Goal: Information Seeking & Learning: Find specific fact

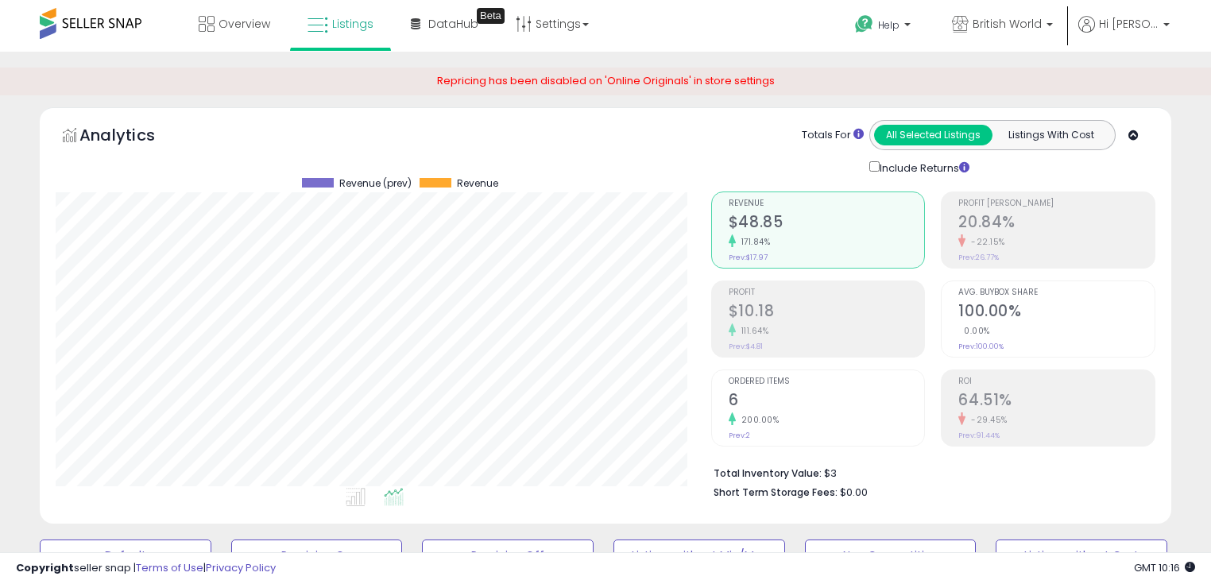
select select "**"
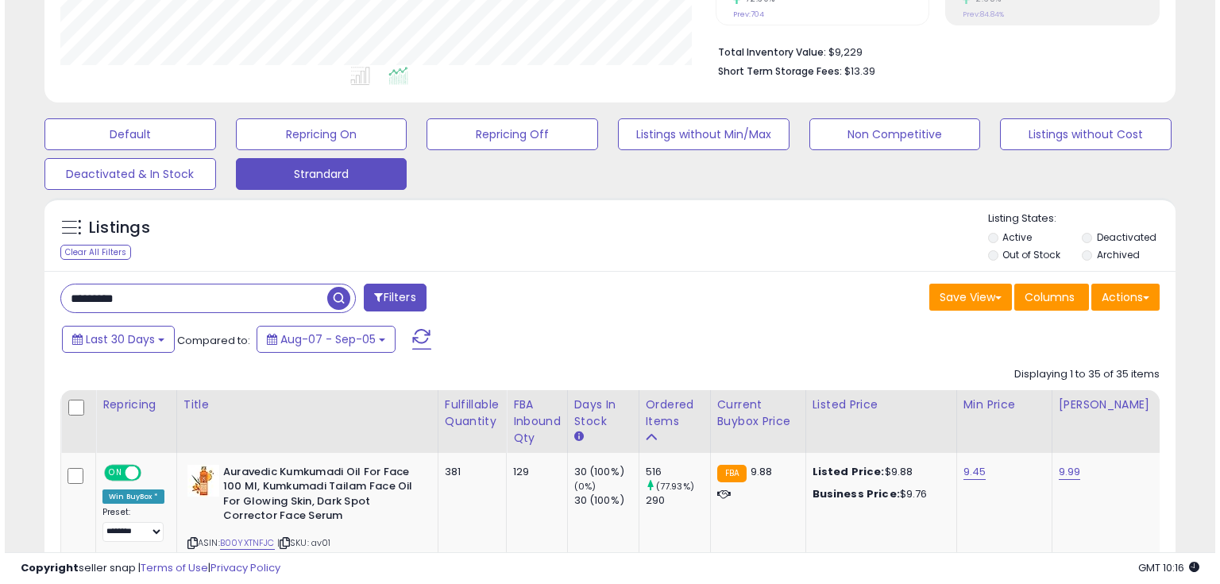
scroll to position [325, 655]
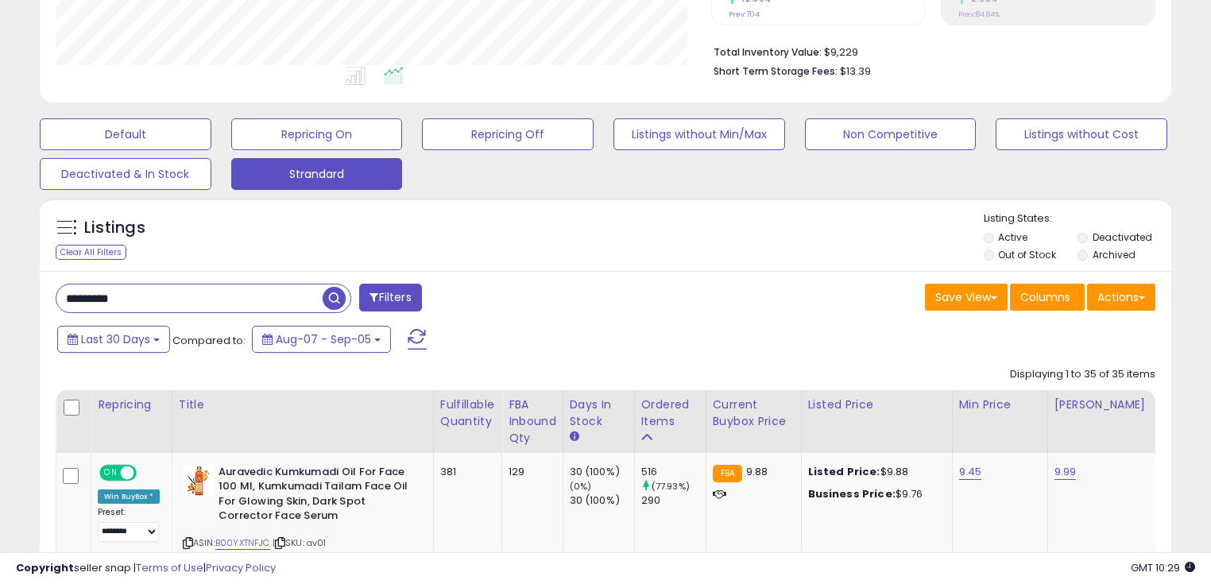
click at [136, 295] on input "*********" at bounding box center [189, 298] width 266 height 28
paste input "*"
type input "**********"
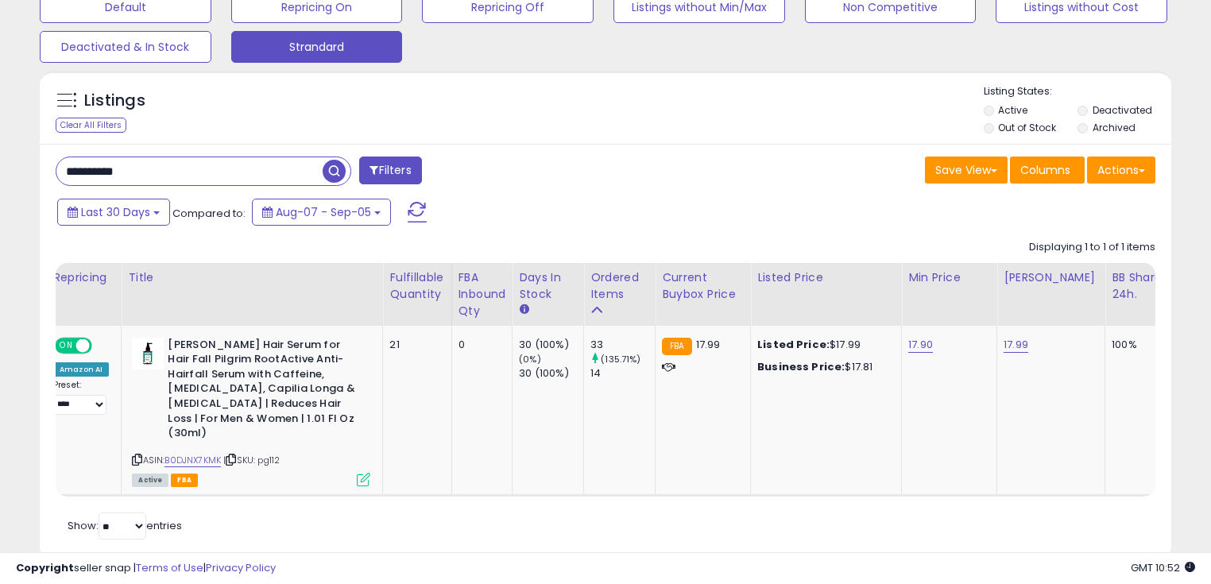
scroll to position [0, 0]
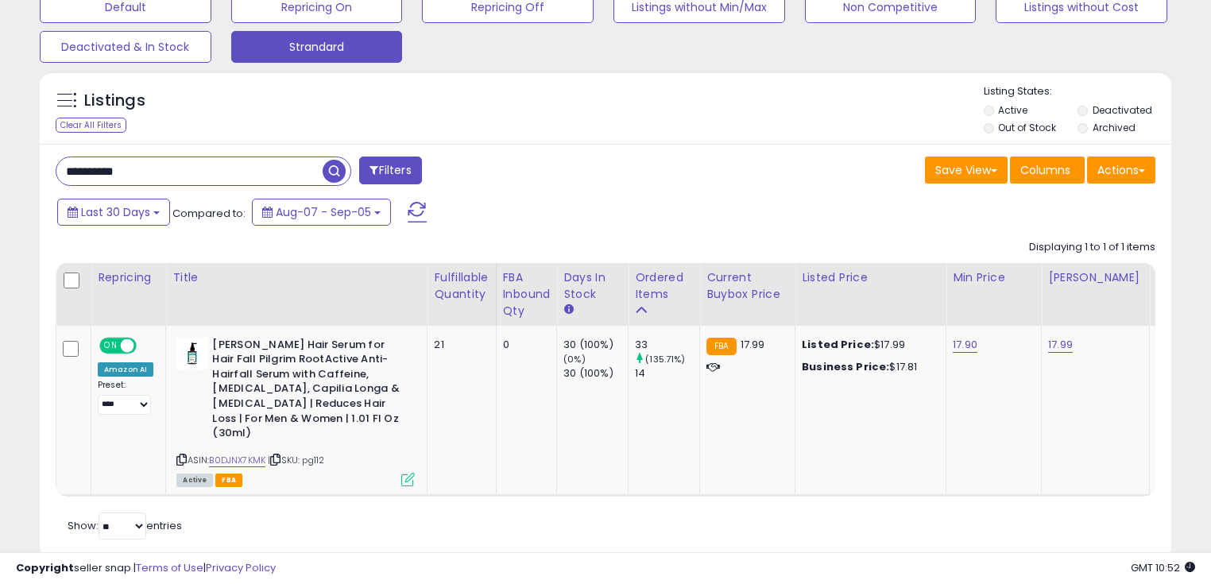
click at [159, 172] on input "**********" at bounding box center [189, 171] width 266 height 28
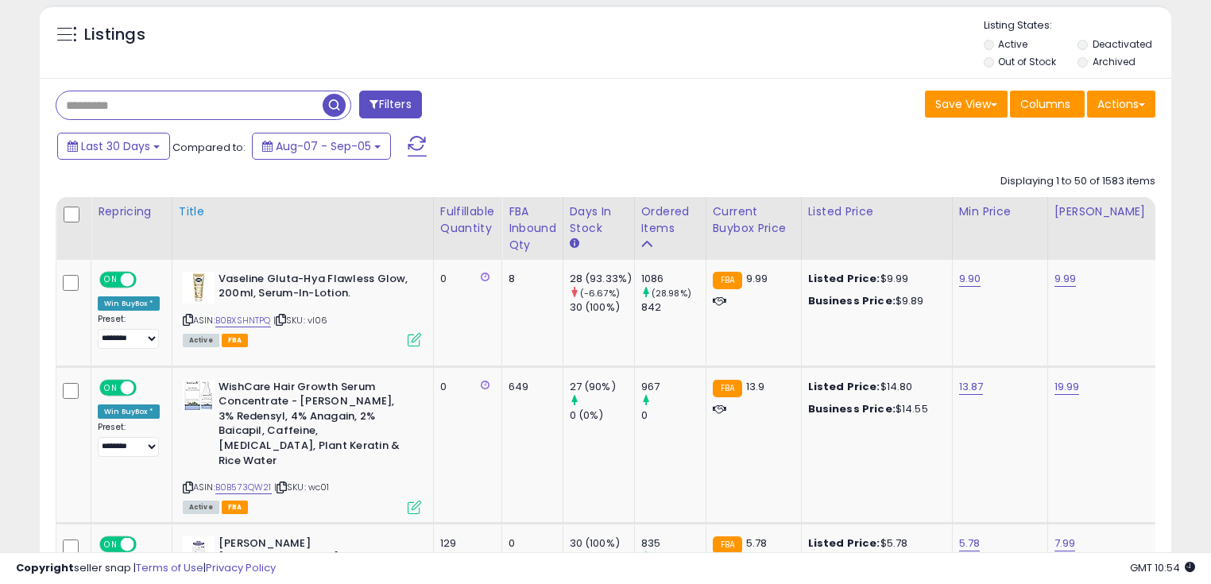
scroll to position [612, 0]
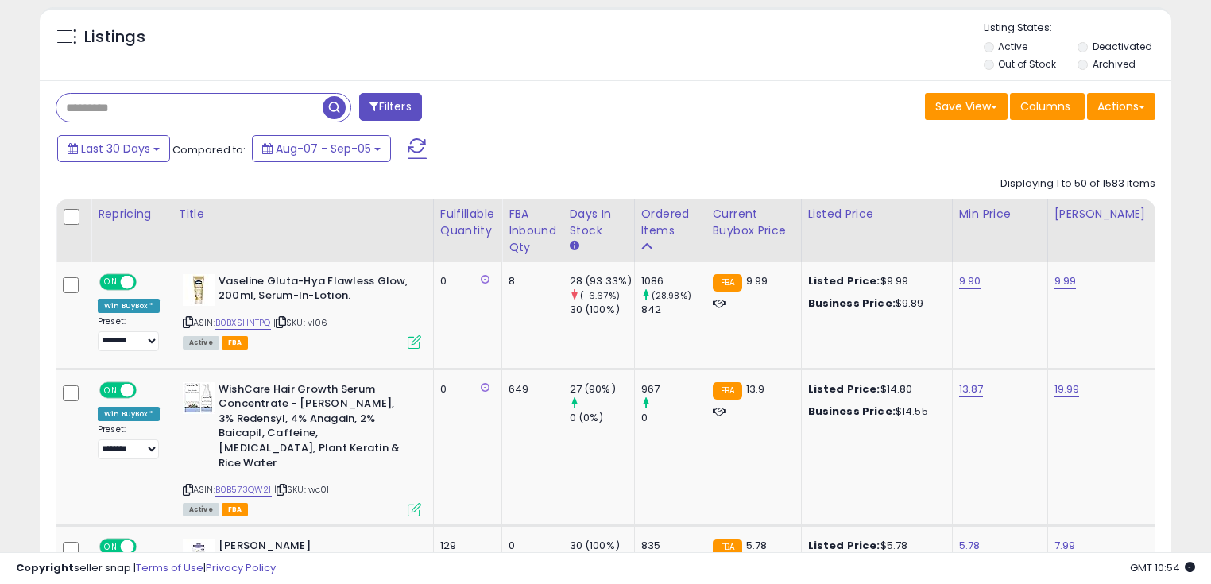
click at [150, 105] on input "text" at bounding box center [189, 108] width 266 height 28
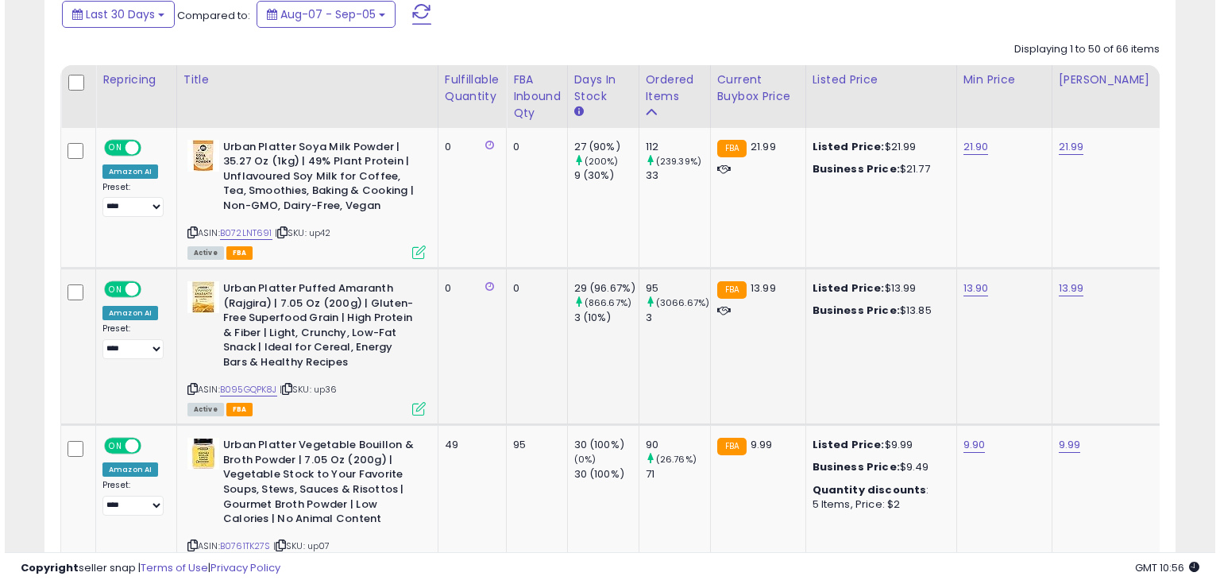
scroll to position [373, 0]
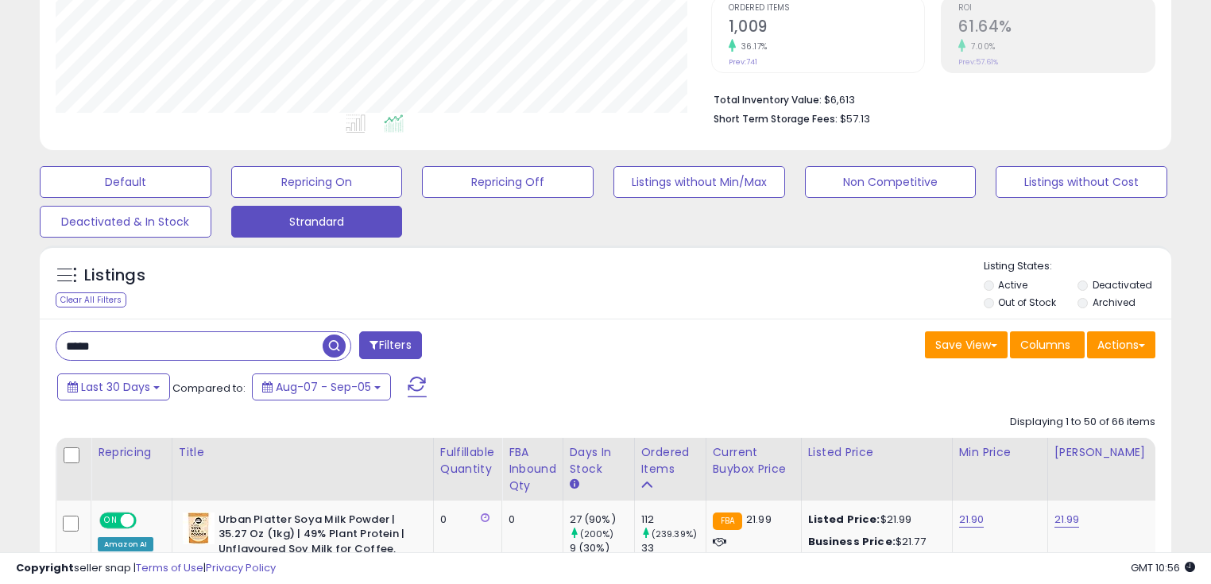
click at [161, 358] on input "*****" at bounding box center [189, 346] width 266 height 28
type input "*********"
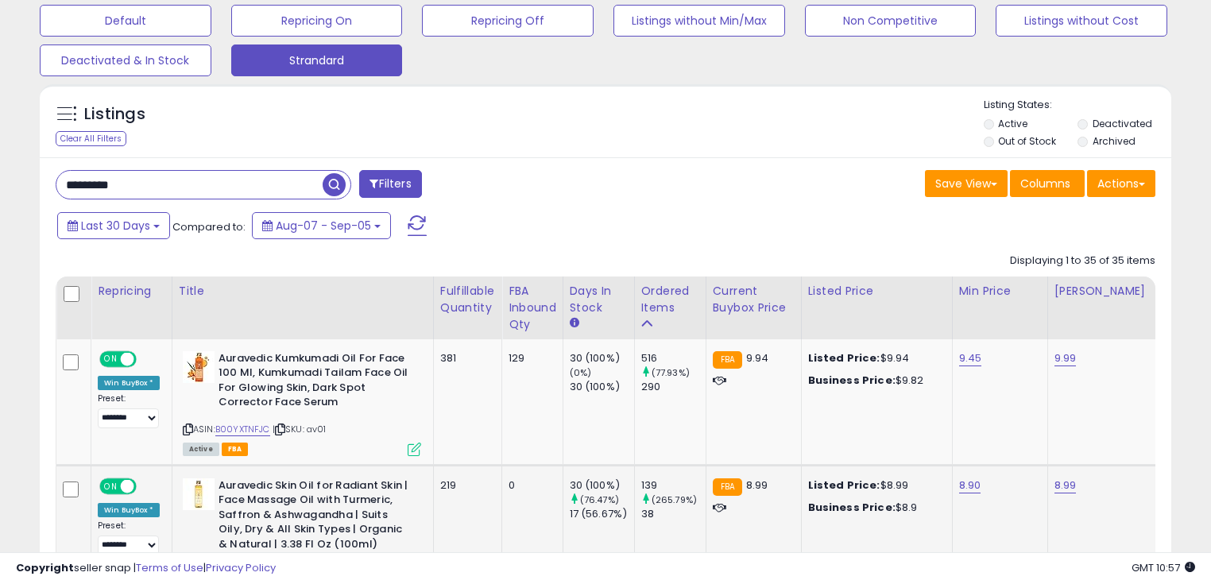
scroll to position [691, 0]
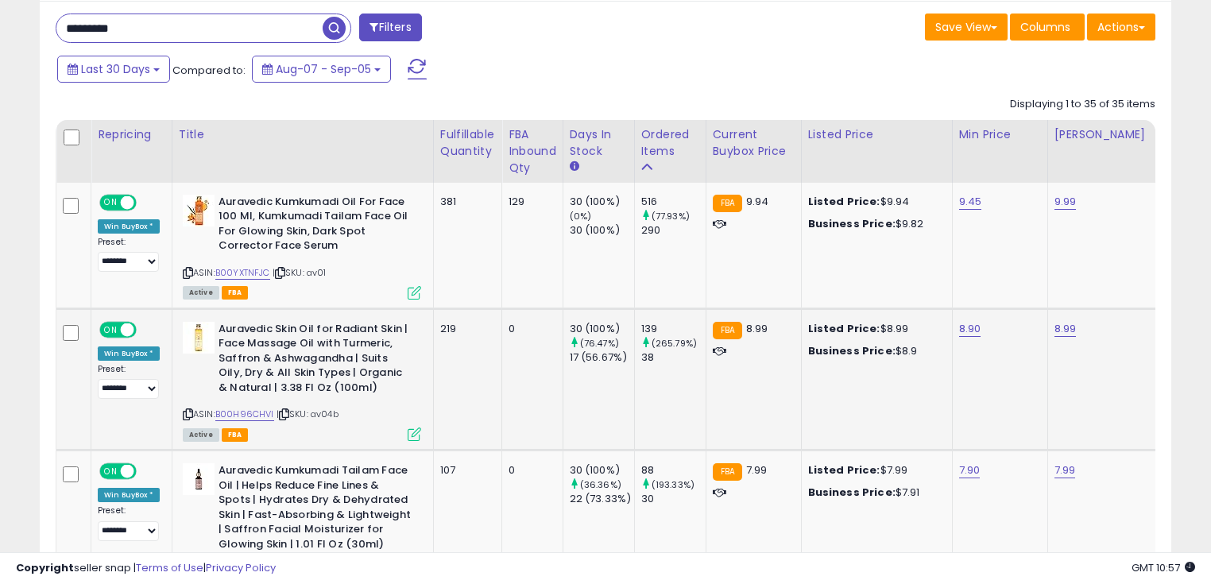
click at [322, 410] on span "| SKU: av04b" at bounding box center [308, 414] width 62 height 13
copy span "av04b"
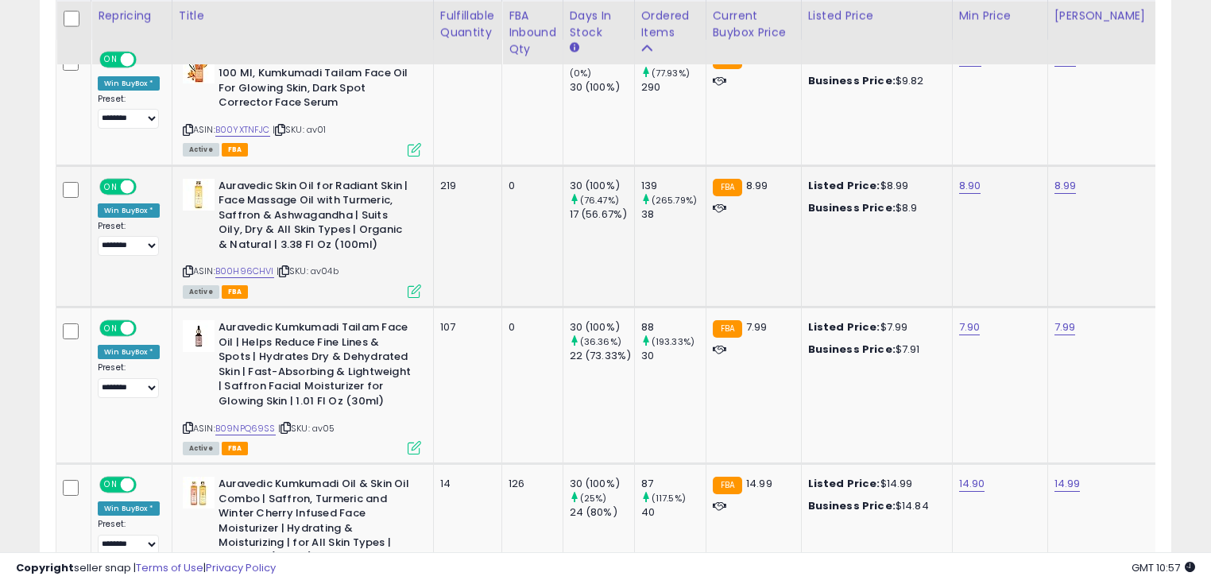
scroll to position [946, 0]
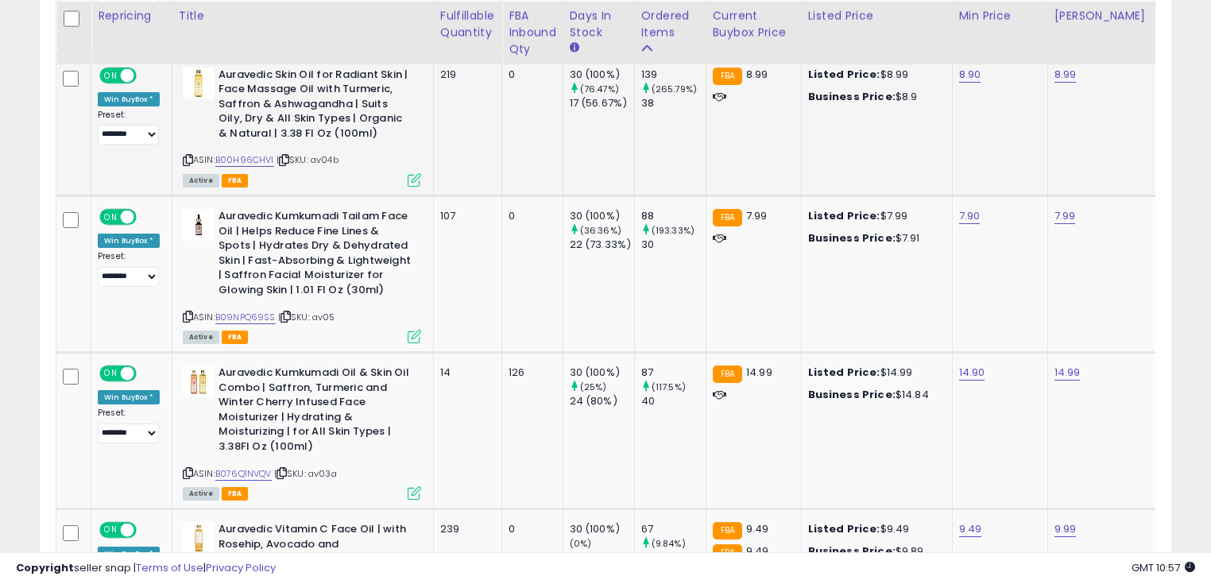
click at [184, 158] on icon at bounding box center [188, 160] width 10 height 9
click at [253, 160] on link "B00H96CHVI" at bounding box center [244, 160] width 59 height 14
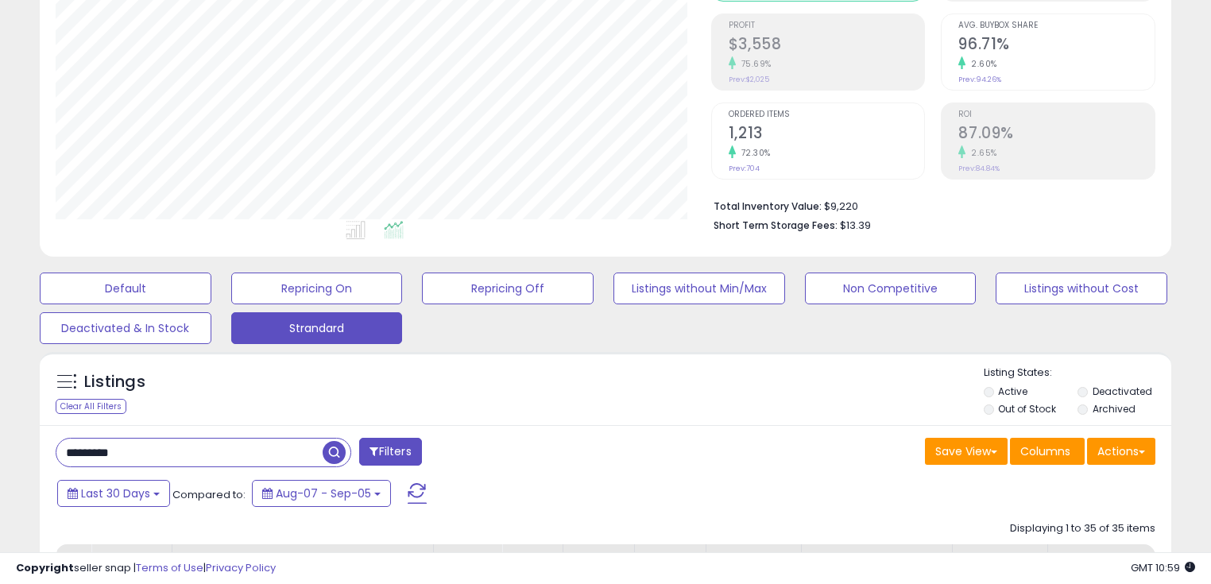
scroll to position [246, 0]
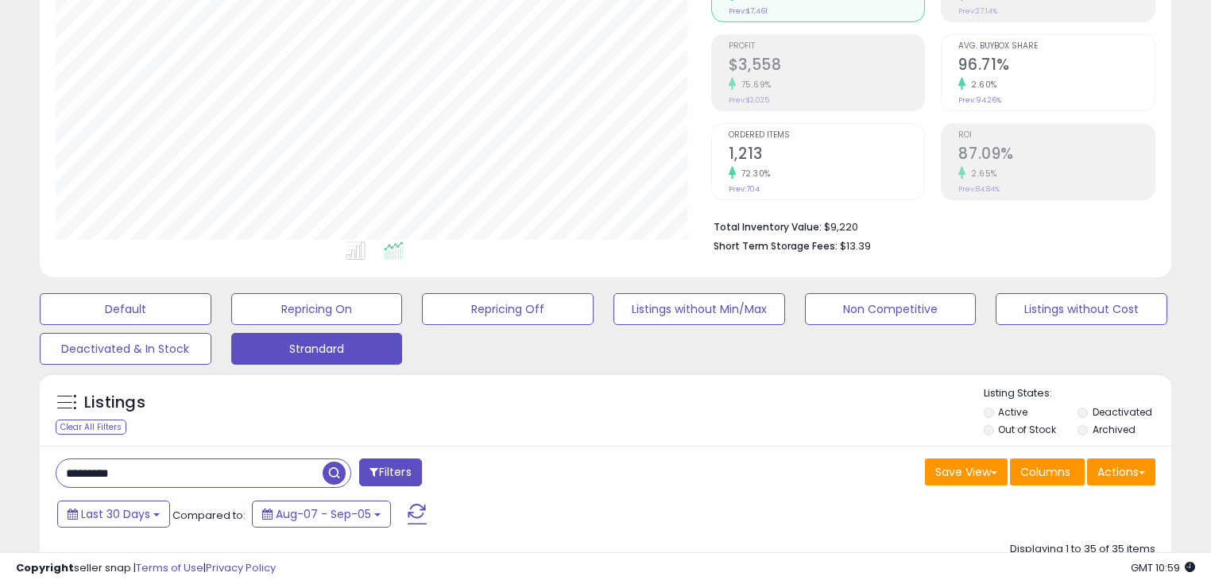
click at [176, 478] on input "*********" at bounding box center [189, 473] width 266 height 28
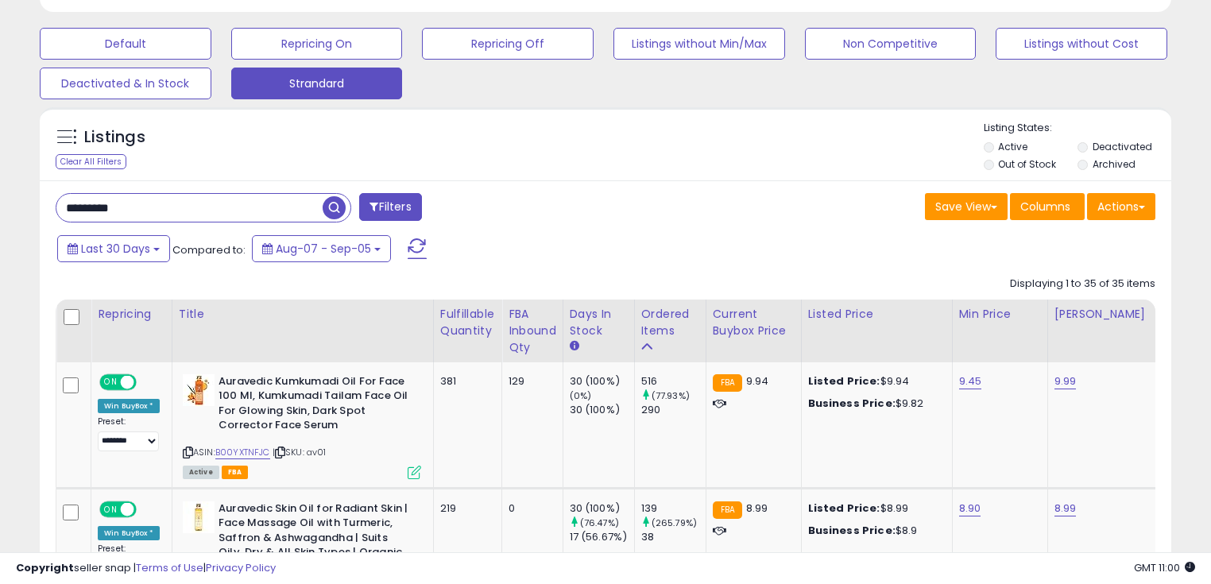
scroll to position [699, 0]
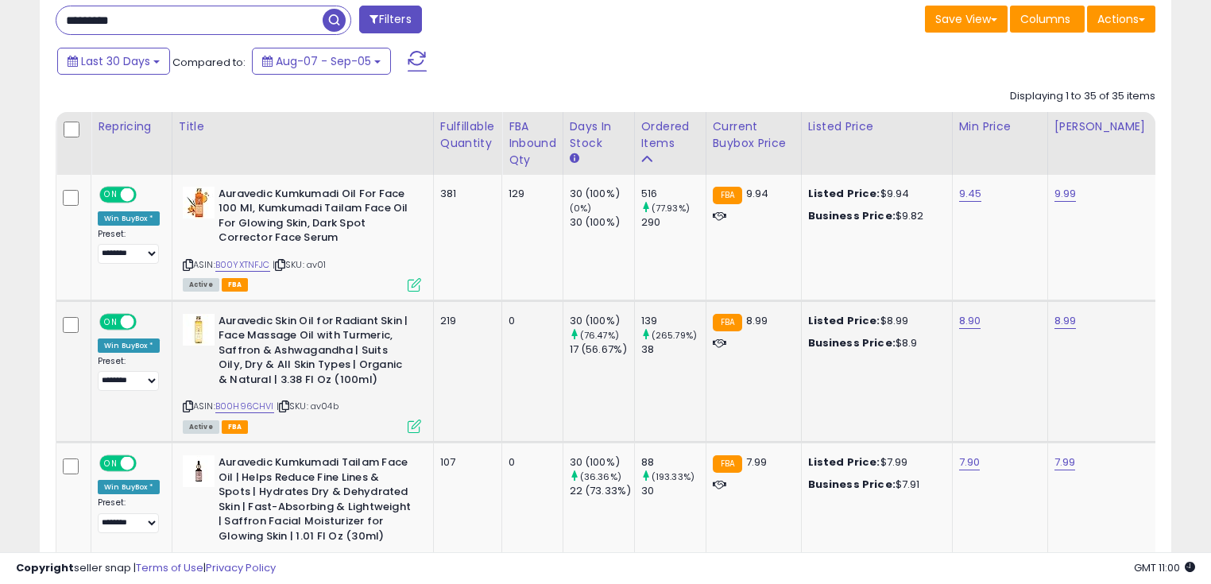
click at [333, 404] on span "| SKU: av04b" at bounding box center [308, 406] width 62 height 13
copy span "av04b"
click at [185, 404] on icon at bounding box center [188, 406] width 10 height 9
click at [343, 6] on span at bounding box center [337, 20] width 28 height 28
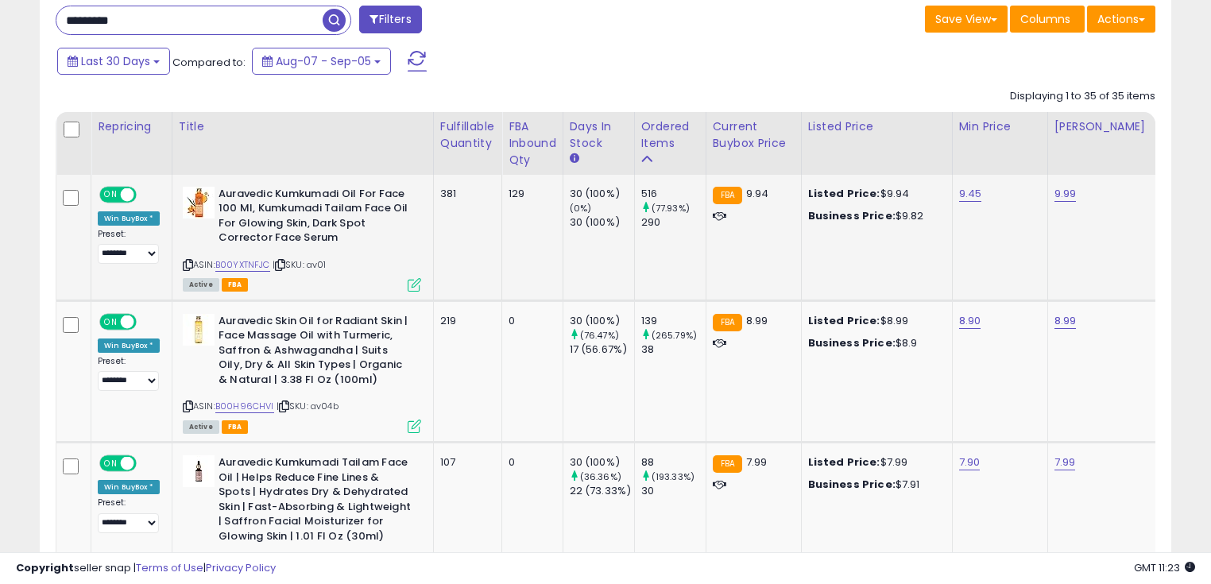
click at [478, 257] on td "381" at bounding box center [467, 238] width 68 height 126
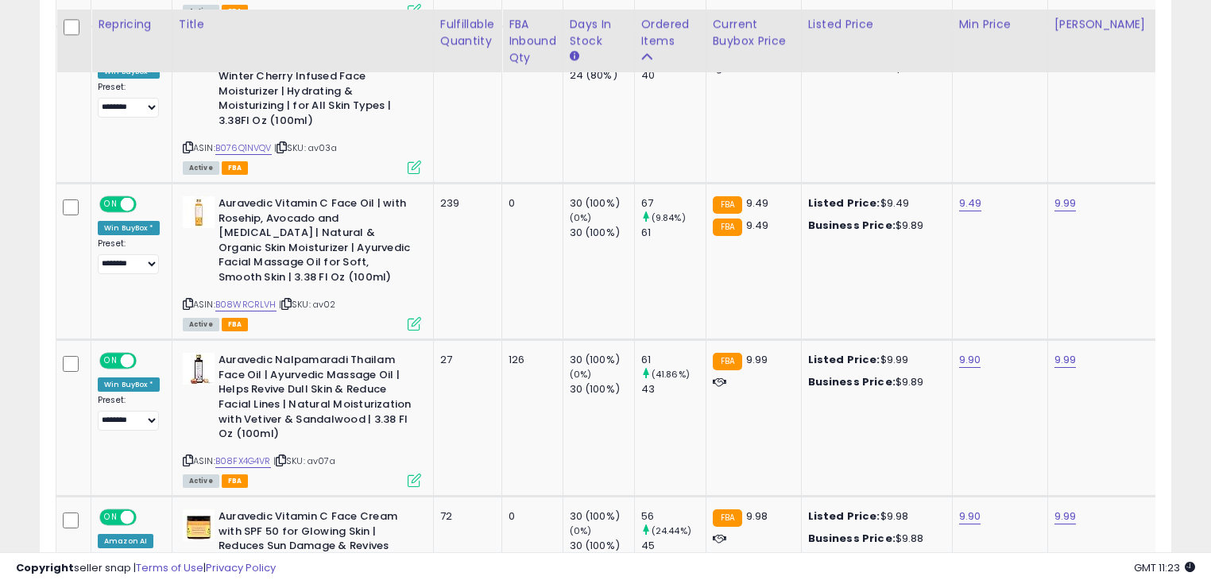
scroll to position [1398, 0]
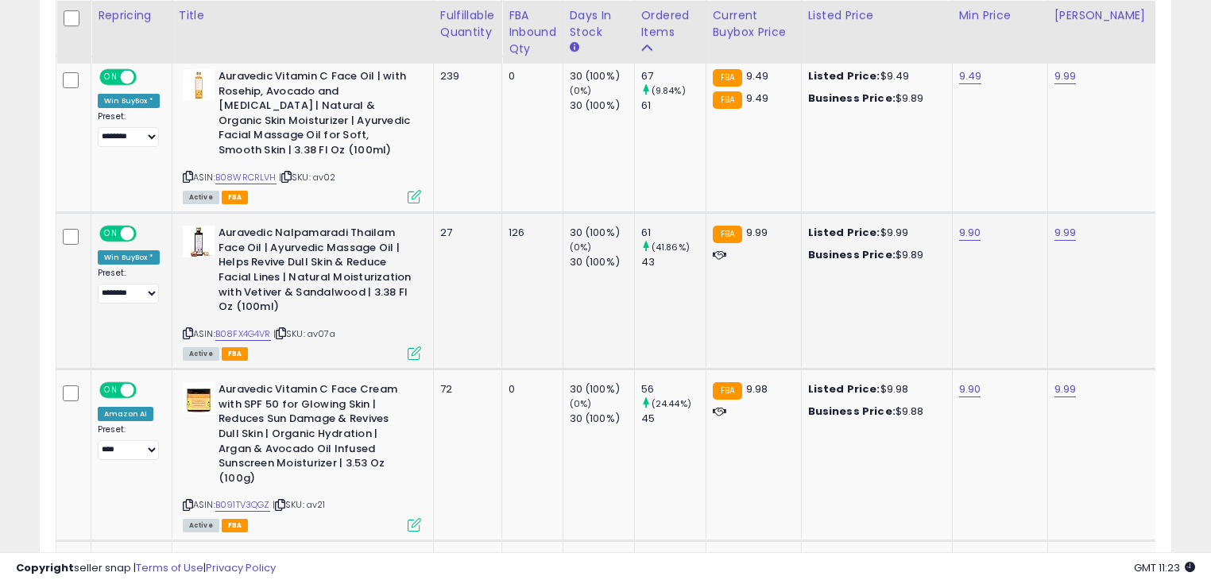
click at [184, 330] on icon at bounding box center [188, 333] width 10 height 9
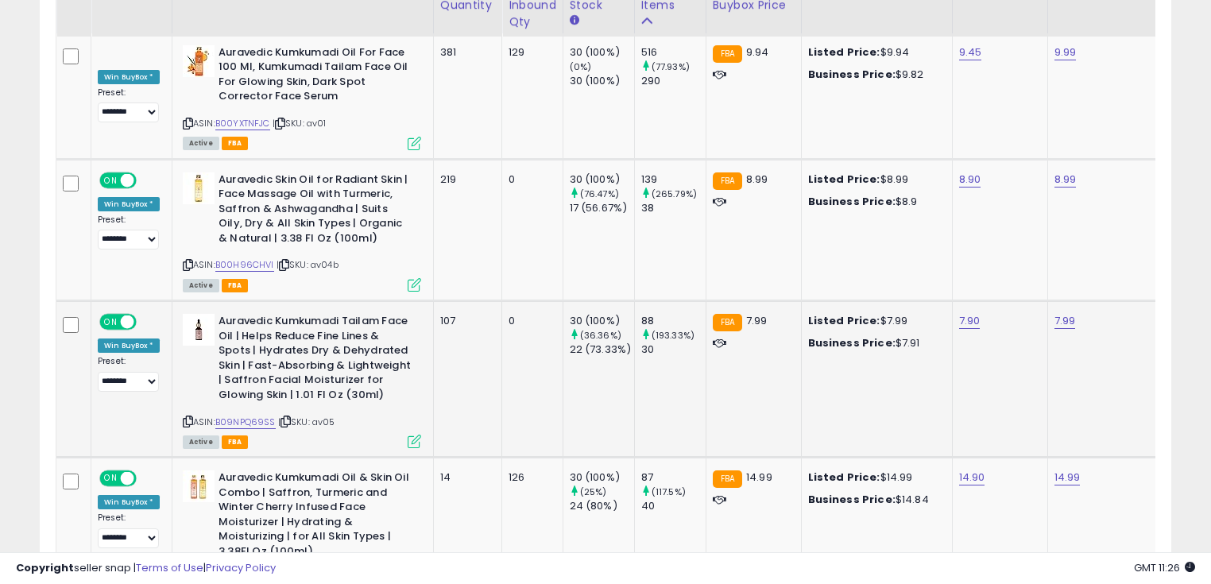
scroll to position [763, 0]
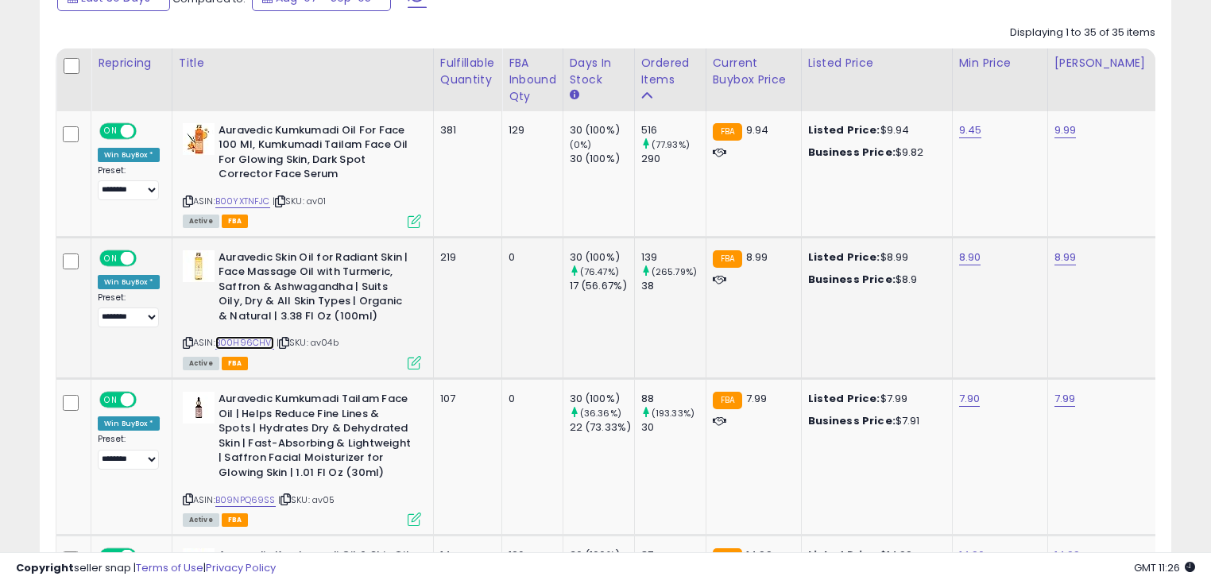
click at [257, 339] on link "B00H96CHVI" at bounding box center [244, 343] width 59 height 14
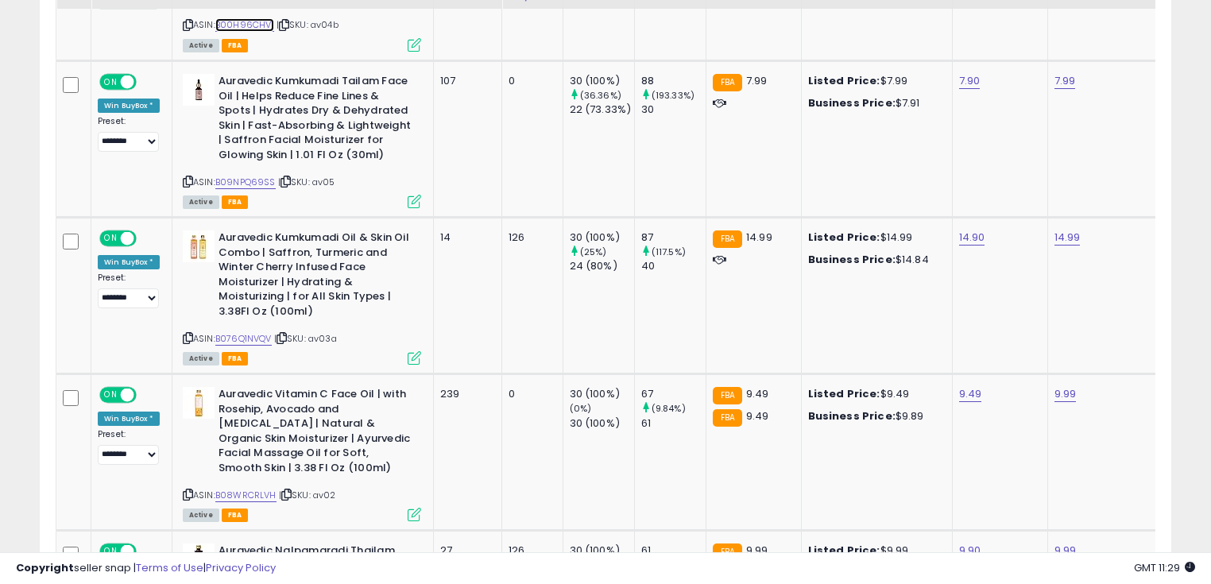
scroll to position [1144, 0]
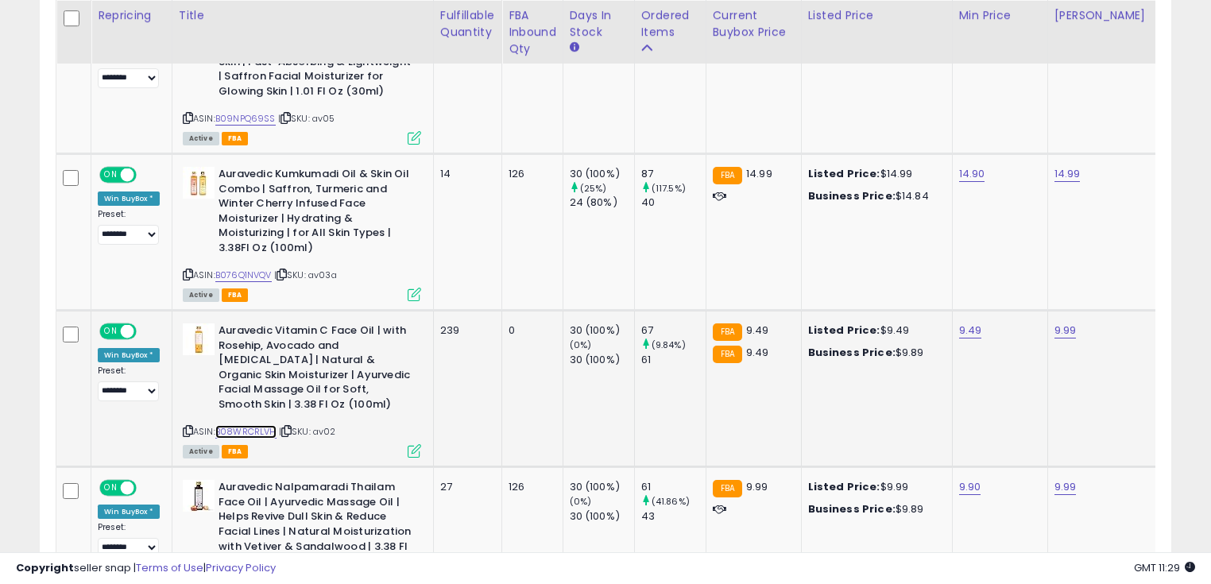
click at [227, 431] on link "B08WRCRLVH" at bounding box center [245, 432] width 61 height 14
click at [321, 425] on span "| SKU: av02" at bounding box center [307, 431] width 57 height 13
copy span "av02"
click at [187, 428] on icon at bounding box center [188, 431] width 10 height 9
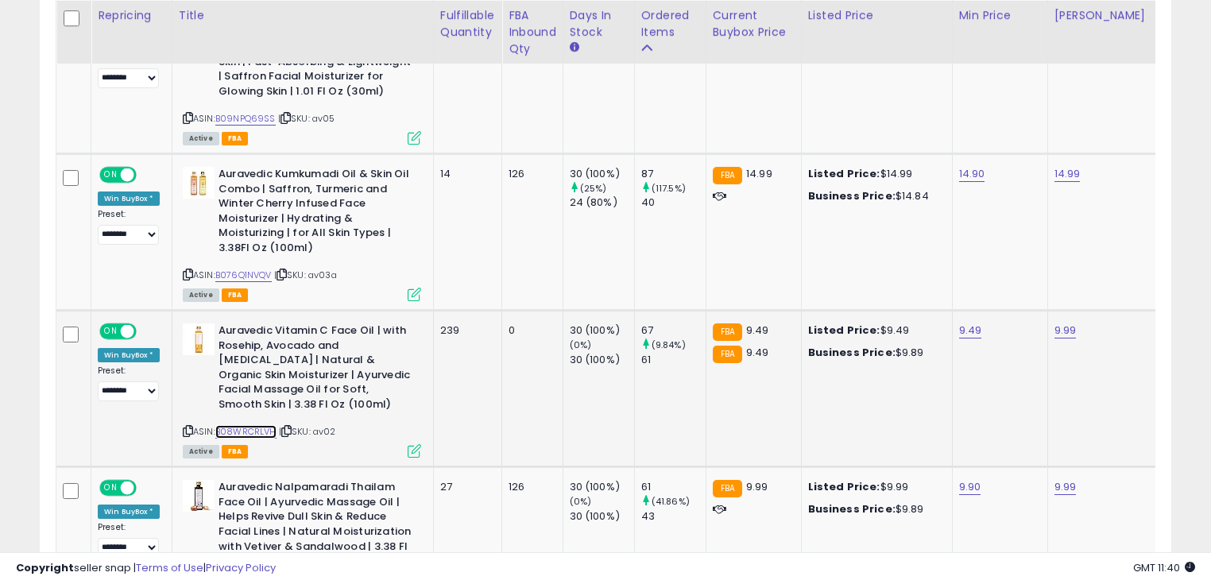
click at [251, 434] on link "B08WRCRLVH" at bounding box center [245, 432] width 61 height 14
drag, startPoint x: 273, startPoint y: 325, endPoint x: 376, endPoint y: 327, distance: 102.5
click at [376, 327] on b "Auravedic Vitamin C Face Oil | with Rosehip, Avocado and [MEDICAL_DATA] | Natur…" at bounding box center [315, 369] width 193 height 92
copy b "Vitamin C Face Oil"
drag, startPoint x: 216, startPoint y: 327, endPoint x: 377, endPoint y: 327, distance: 160.5
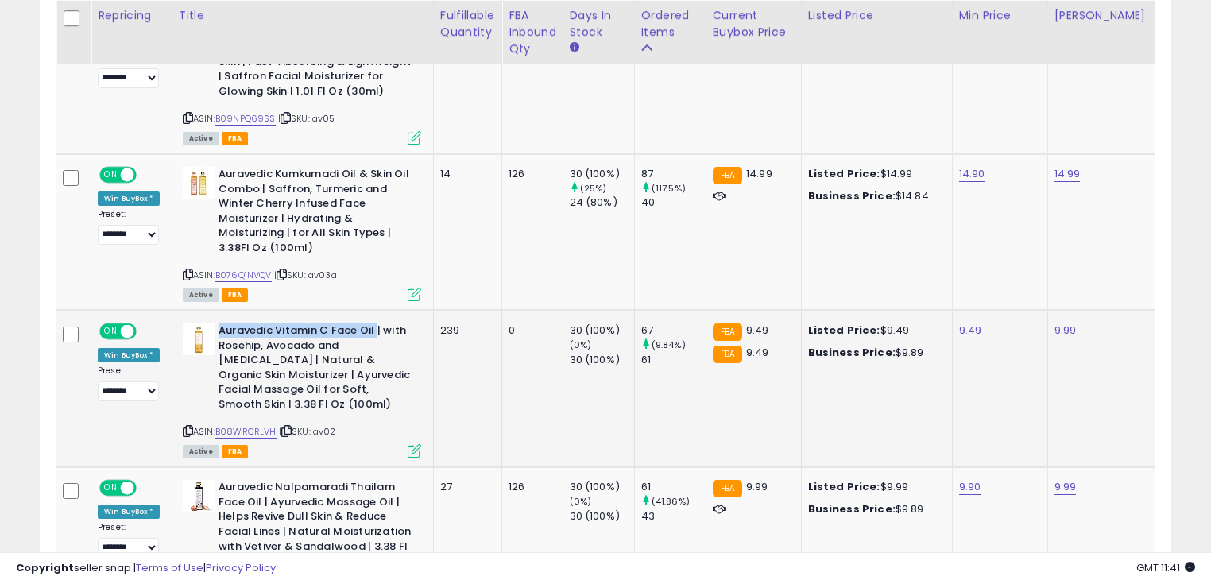
click at [377, 327] on b "Auravedic Vitamin C Face Oil | with Rosehip, Avocado and [MEDICAL_DATA] | Natur…" at bounding box center [315, 369] width 193 height 92
copy b "Auravedic Vitamin C Face Oil"
